Goal: Information Seeking & Learning: Learn about a topic

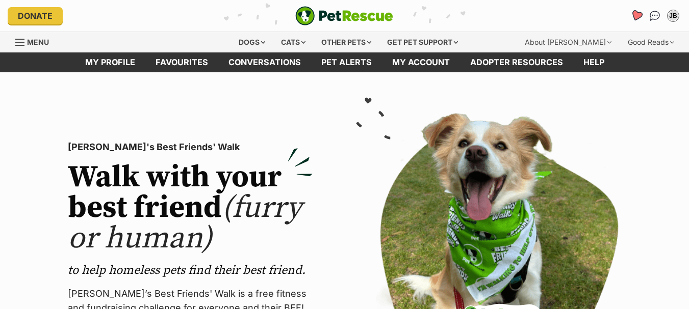
click at [635, 13] on icon "Favourites" at bounding box center [636, 16] width 12 height 12
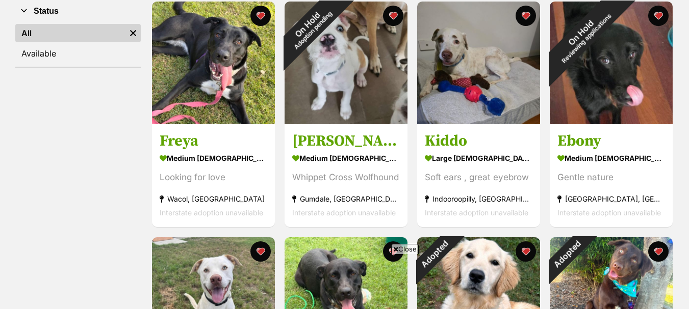
scroll to position [408, 0]
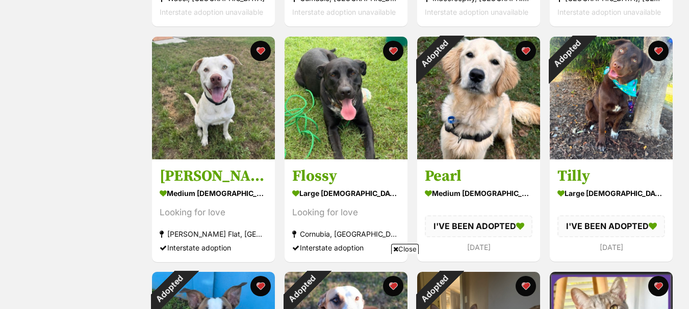
drag, startPoint x: 224, startPoint y: 85, endPoint x: 97, endPoint y: 4, distance: 149.9
click at [223, 85] on img at bounding box center [213, 98] width 123 height 123
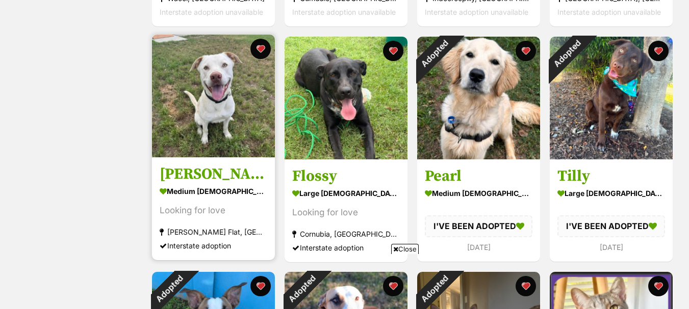
click at [229, 110] on img at bounding box center [213, 96] width 123 height 123
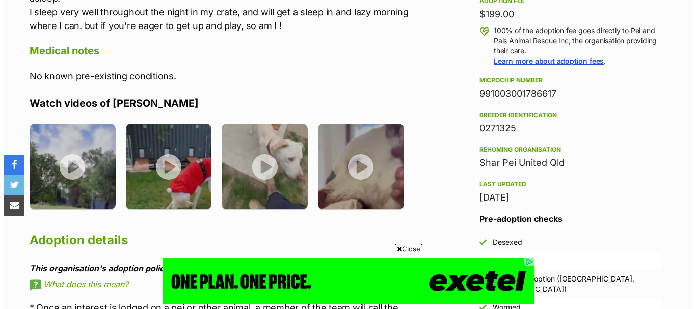
scroll to position [816, 0]
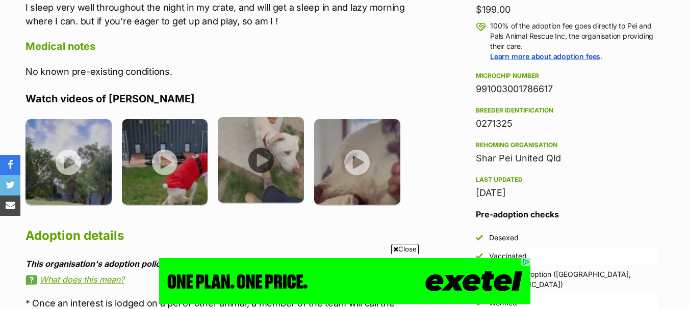
click at [254, 154] on img at bounding box center [261, 160] width 86 height 86
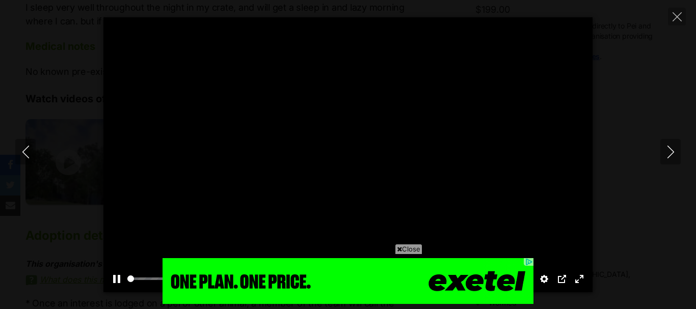
click at [400, 249] on icon at bounding box center [399, 249] width 5 height 7
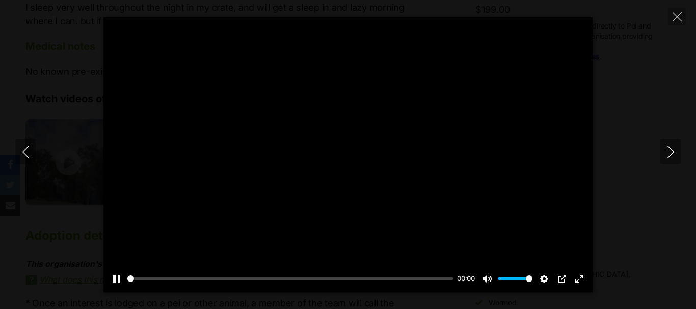
click at [373, 161] on div at bounding box center [347, 154] width 489 height 275
click at [343, 157] on button "Play" at bounding box center [348, 155] width 24 height 24
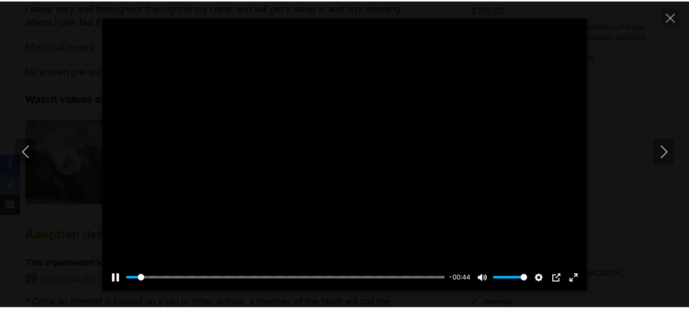
scroll to position [0, 0]
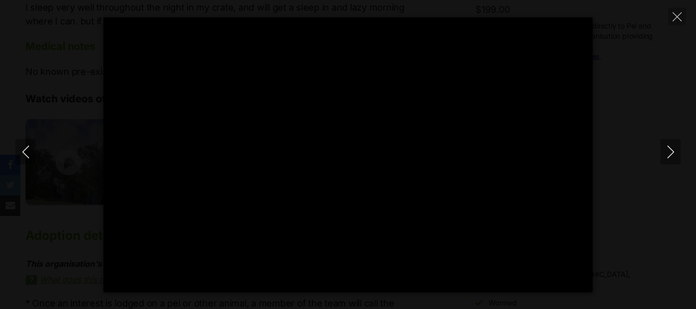
type input "100"
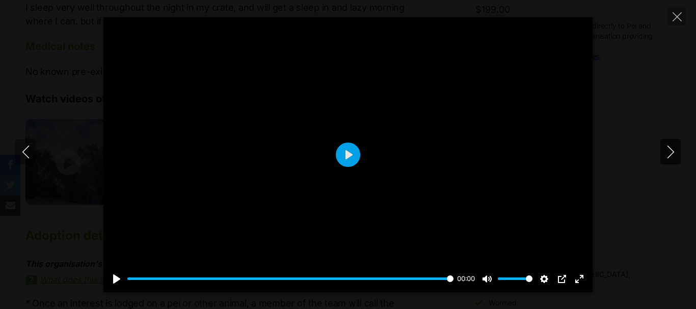
click at [672, 154] on icon "Next" at bounding box center [670, 152] width 7 height 13
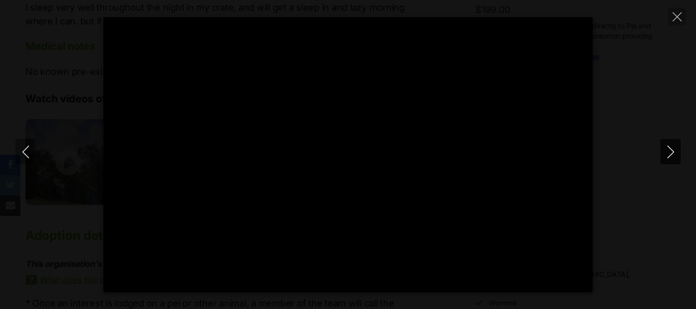
click at [670, 155] on icon "Next" at bounding box center [670, 152] width 7 height 13
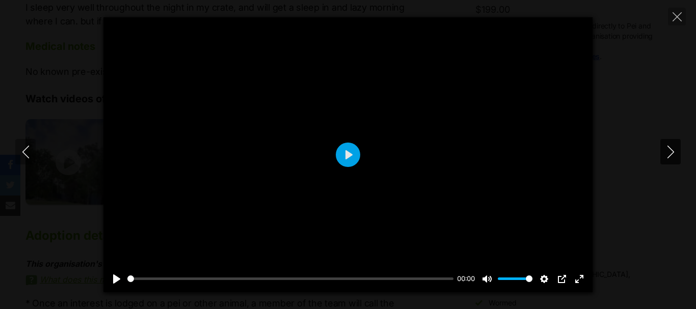
type input "69.72"
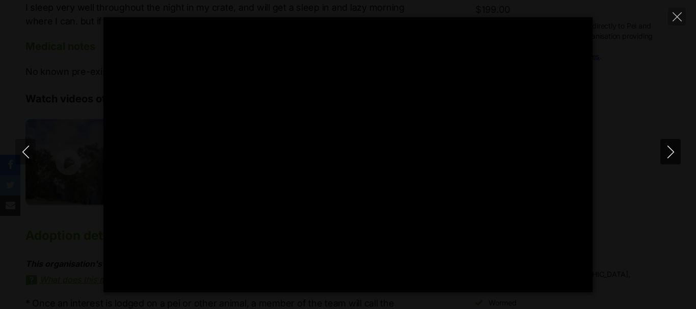
type input "100"
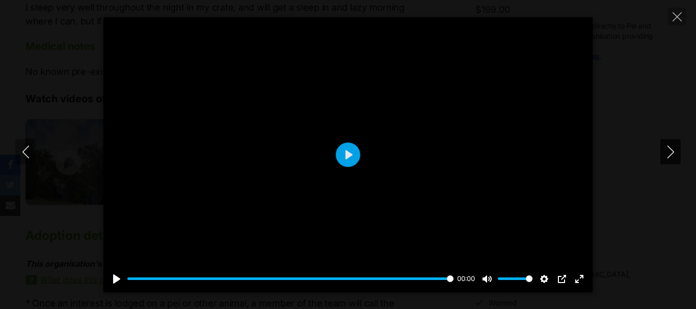
click at [669, 150] on icon "Next" at bounding box center [671, 152] width 13 height 13
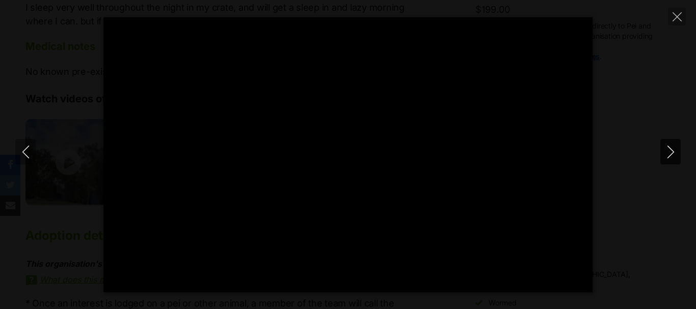
type input "100"
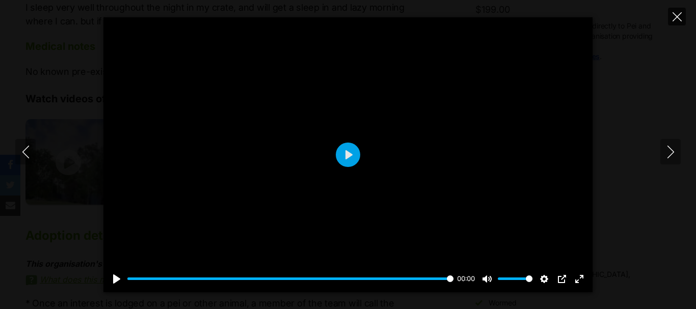
click at [677, 18] on icon "Close" at bounding box center [677, 16] width 9 height 9
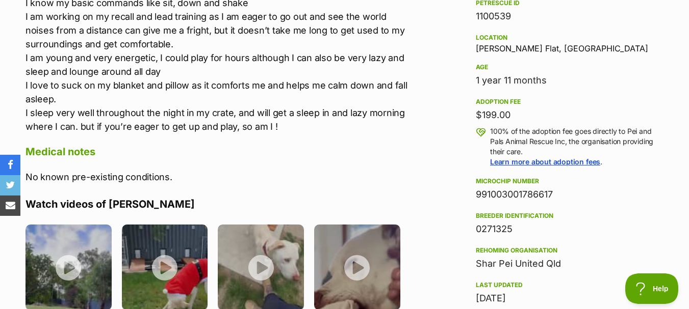
scroll to position [714, 0]
